Goal: Task Accomplishment & Management: Manage account settings

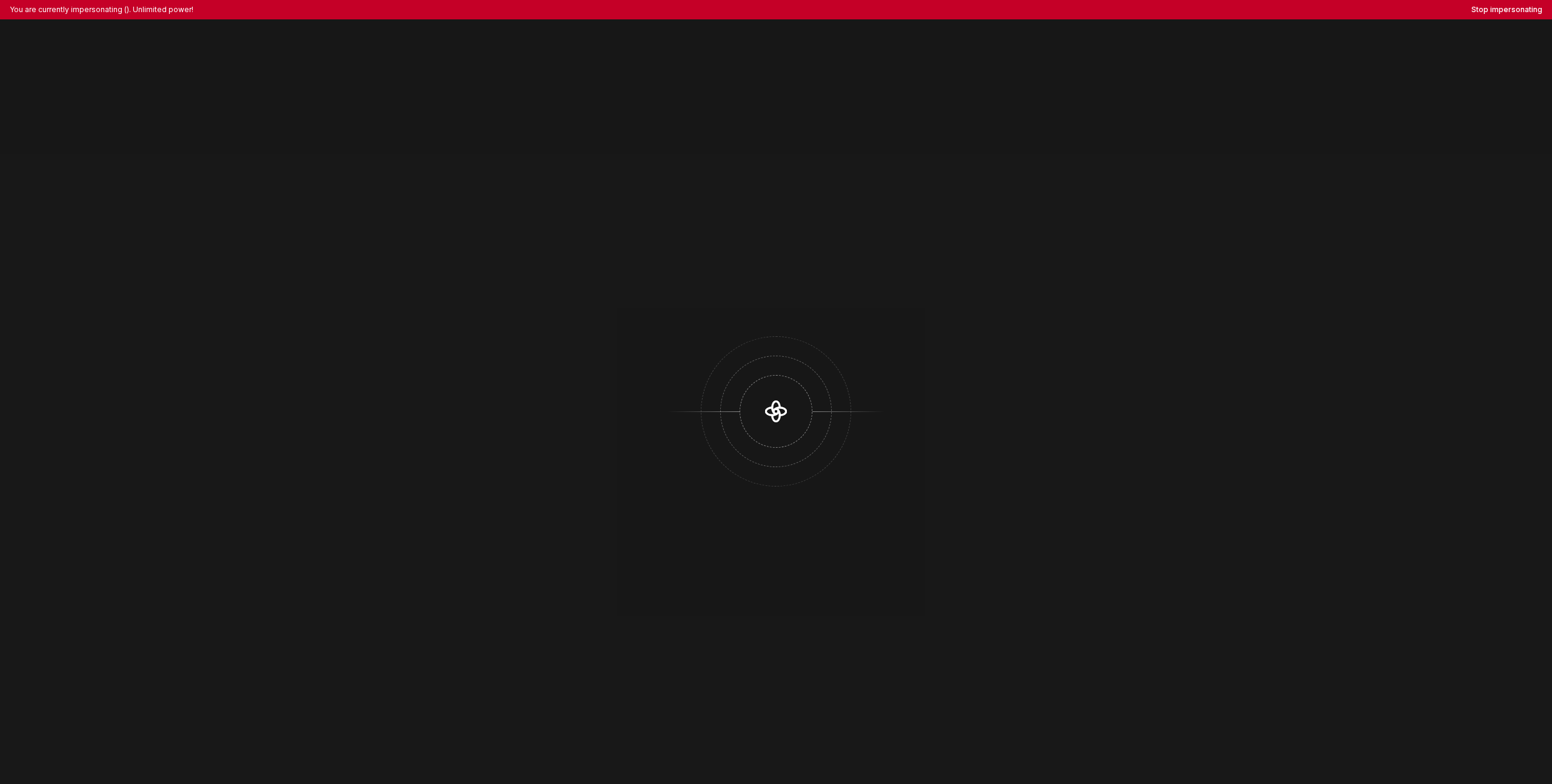
click at [1474, 15] on div "You are currently impersonating (). Unlimited power! Stop impersonating" at bounding box center [776, 9] width 1552 height 19
click at [1491, 11] on button "Stop impersonating" at bounding box center [1507, 9] width 71 height 10
